Goal: Use online tool/utility: Utilize a website feature to perform a specific function

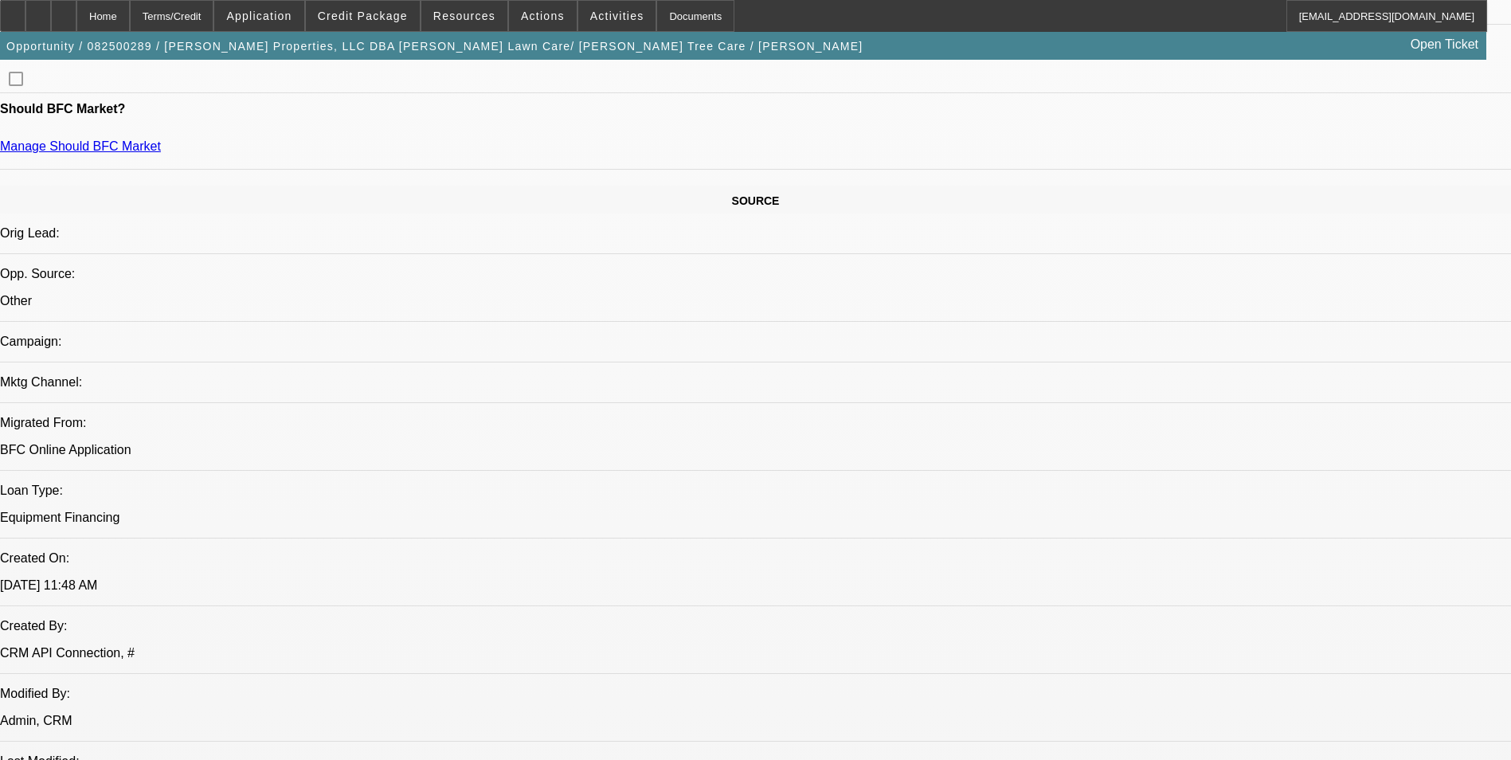
select select "0"
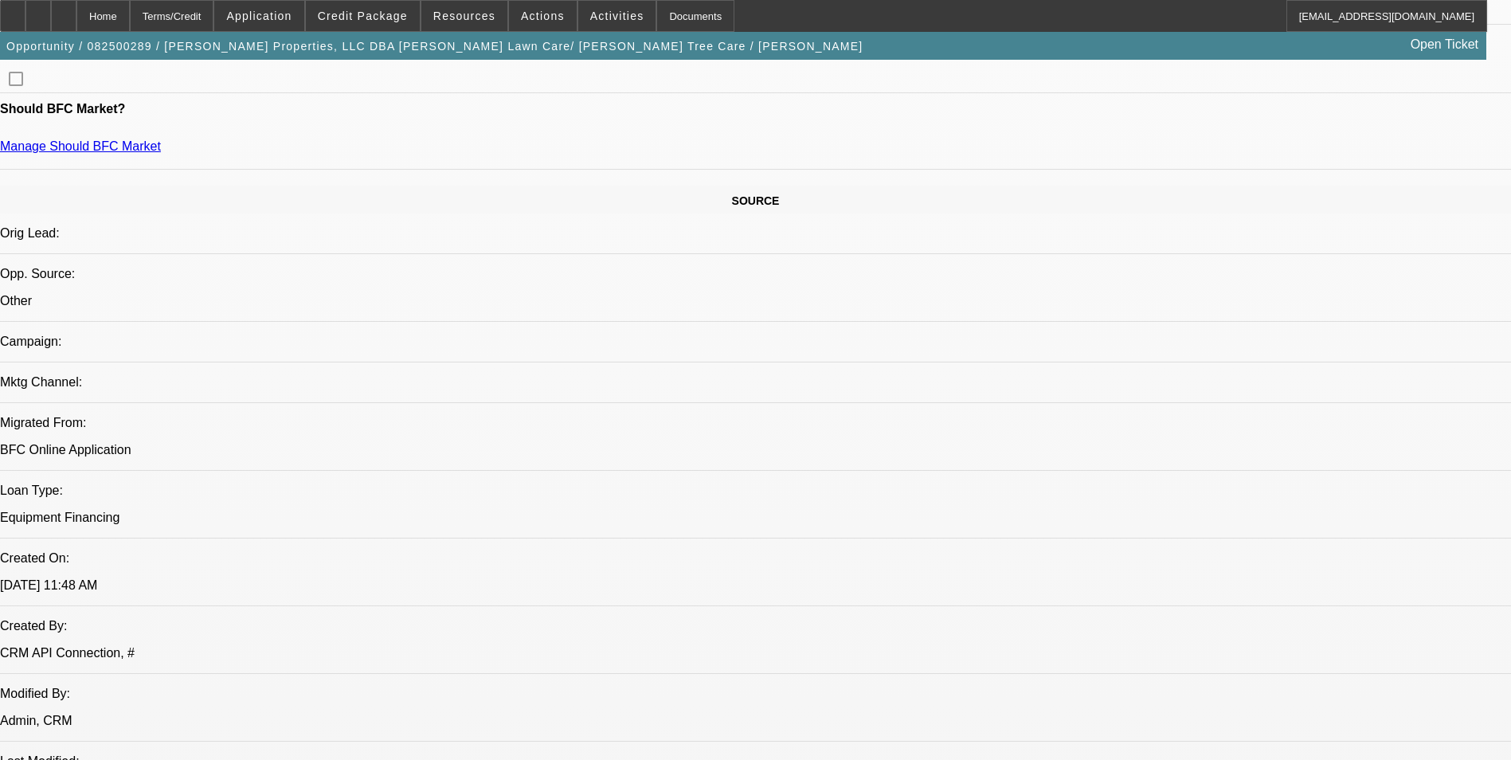
select select "0"
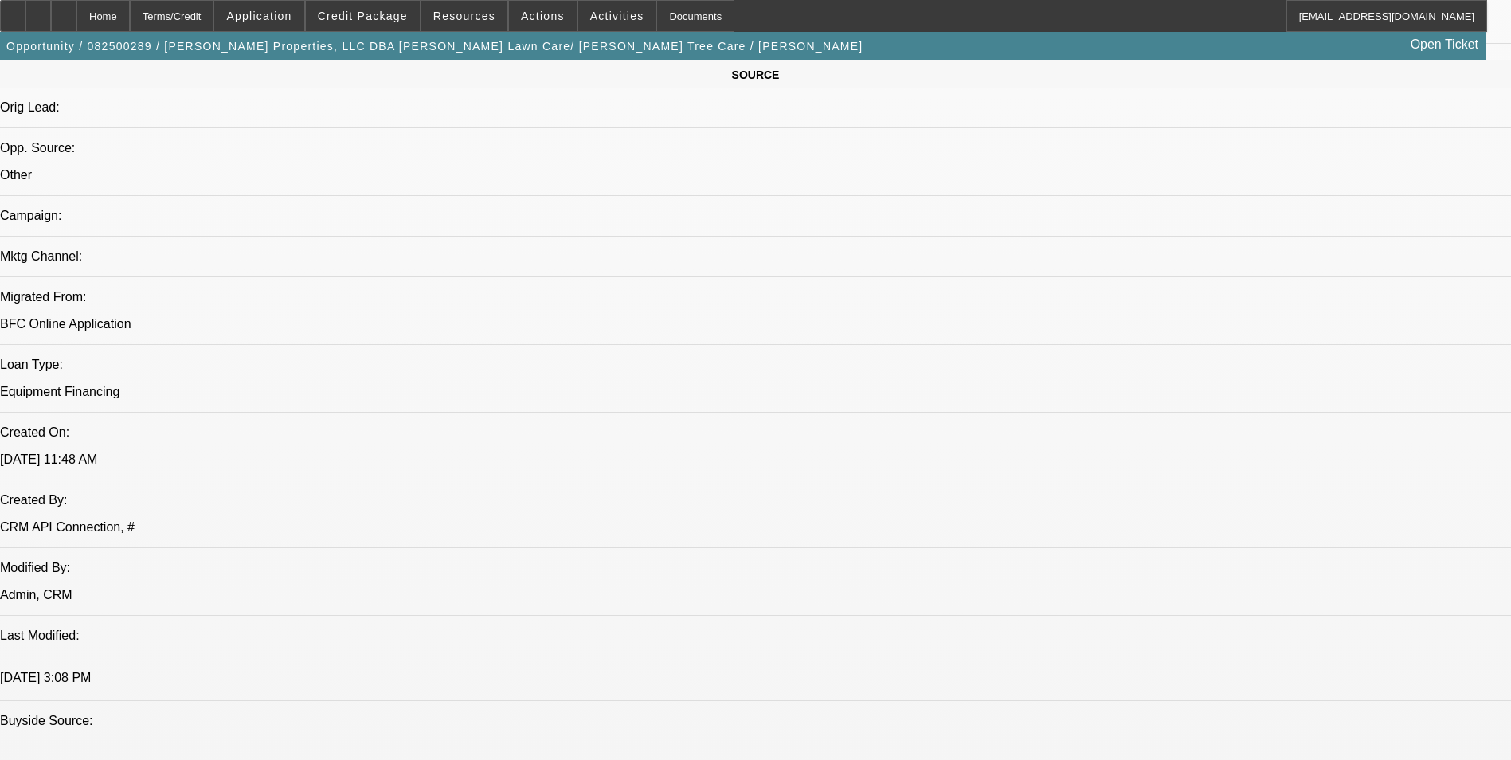
select select "1"
select select "6"
select select "1"
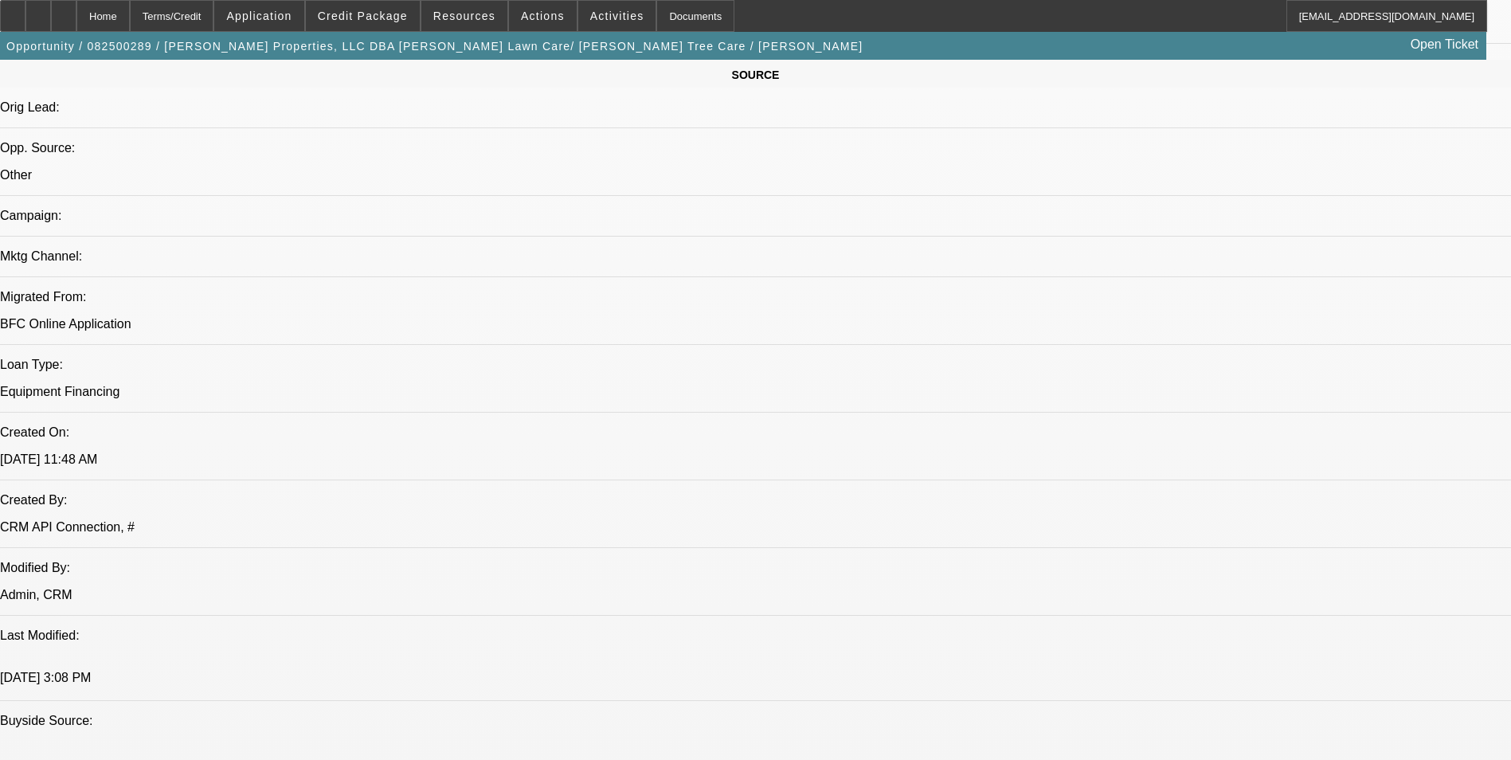
select select "6"
select select "1"
select select "6"
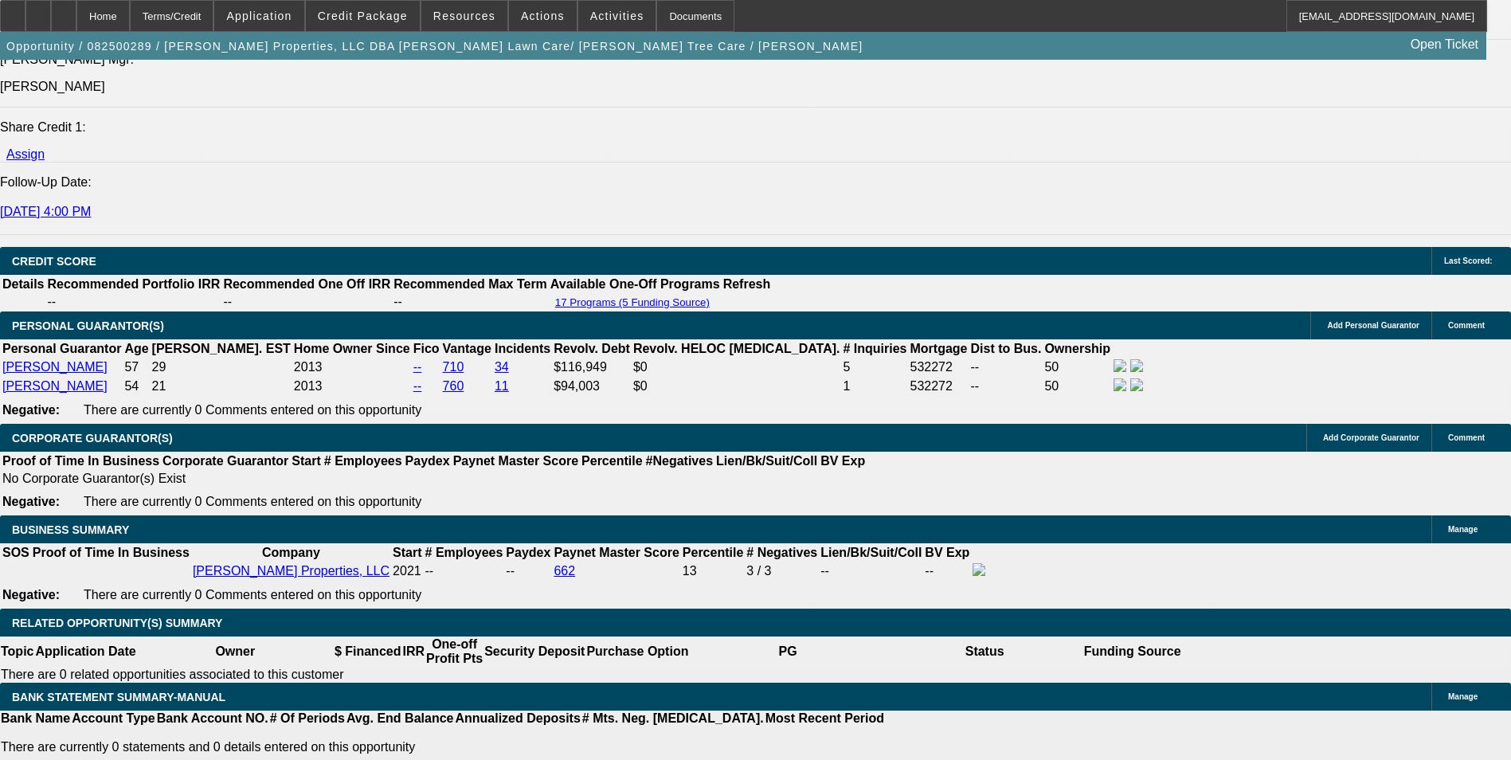
scroll to position [2143, 0]
